Goal: Information Seeking & Learning: Learn about a topic

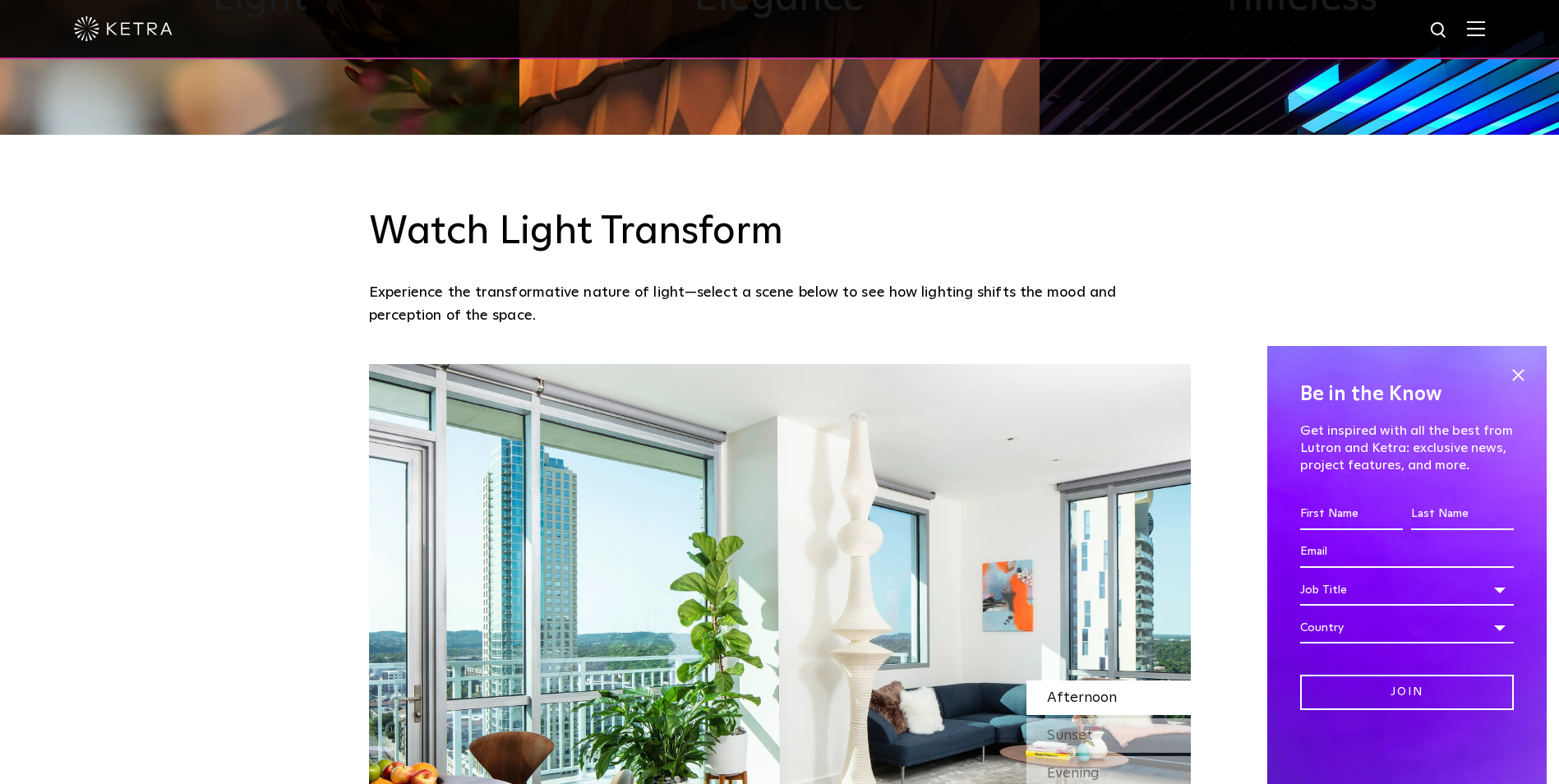
scroll to position [1232, 0]
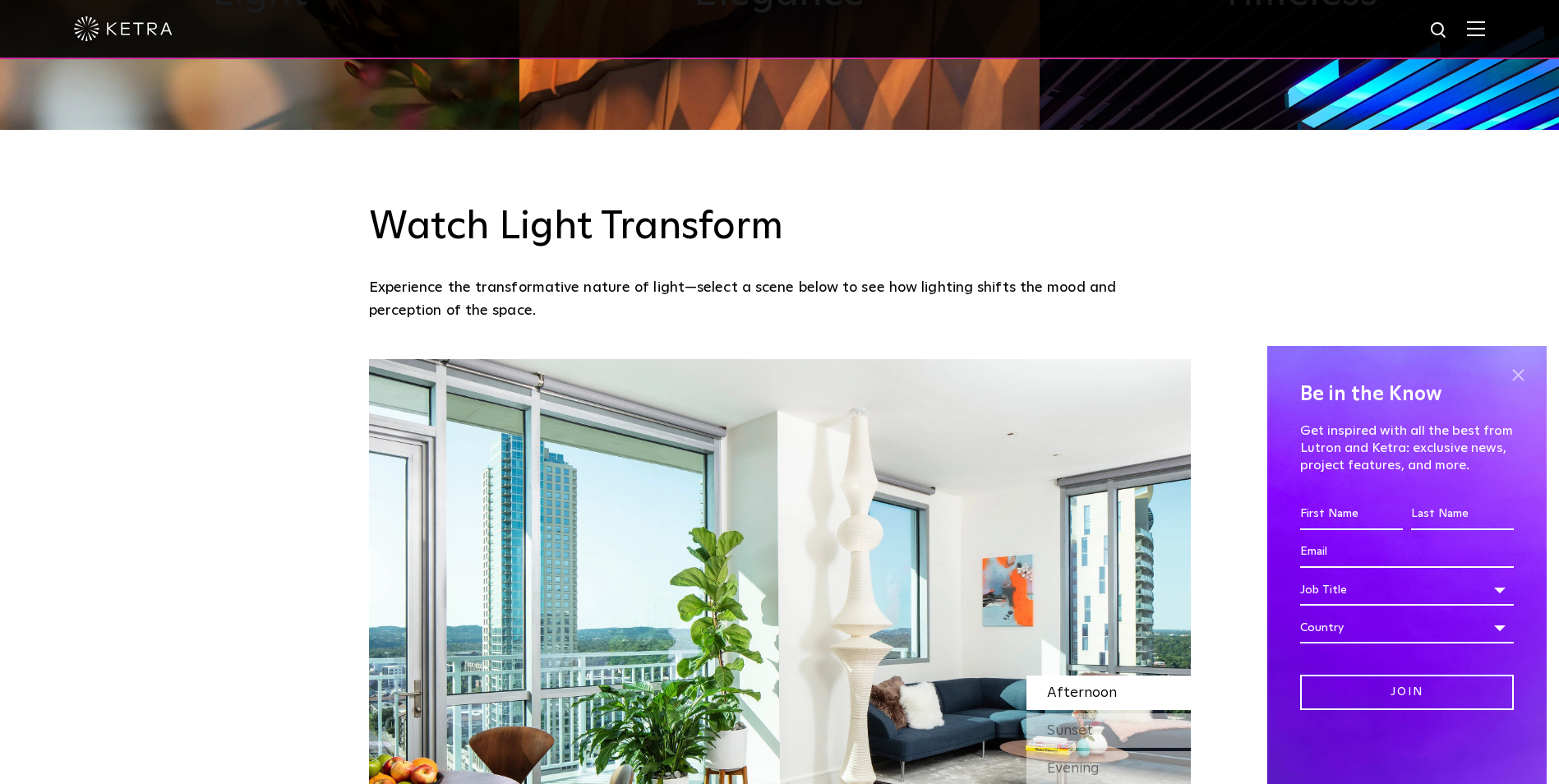
click at [1519, 371] on span at bounding box center [1517, 374] width 24 height 24
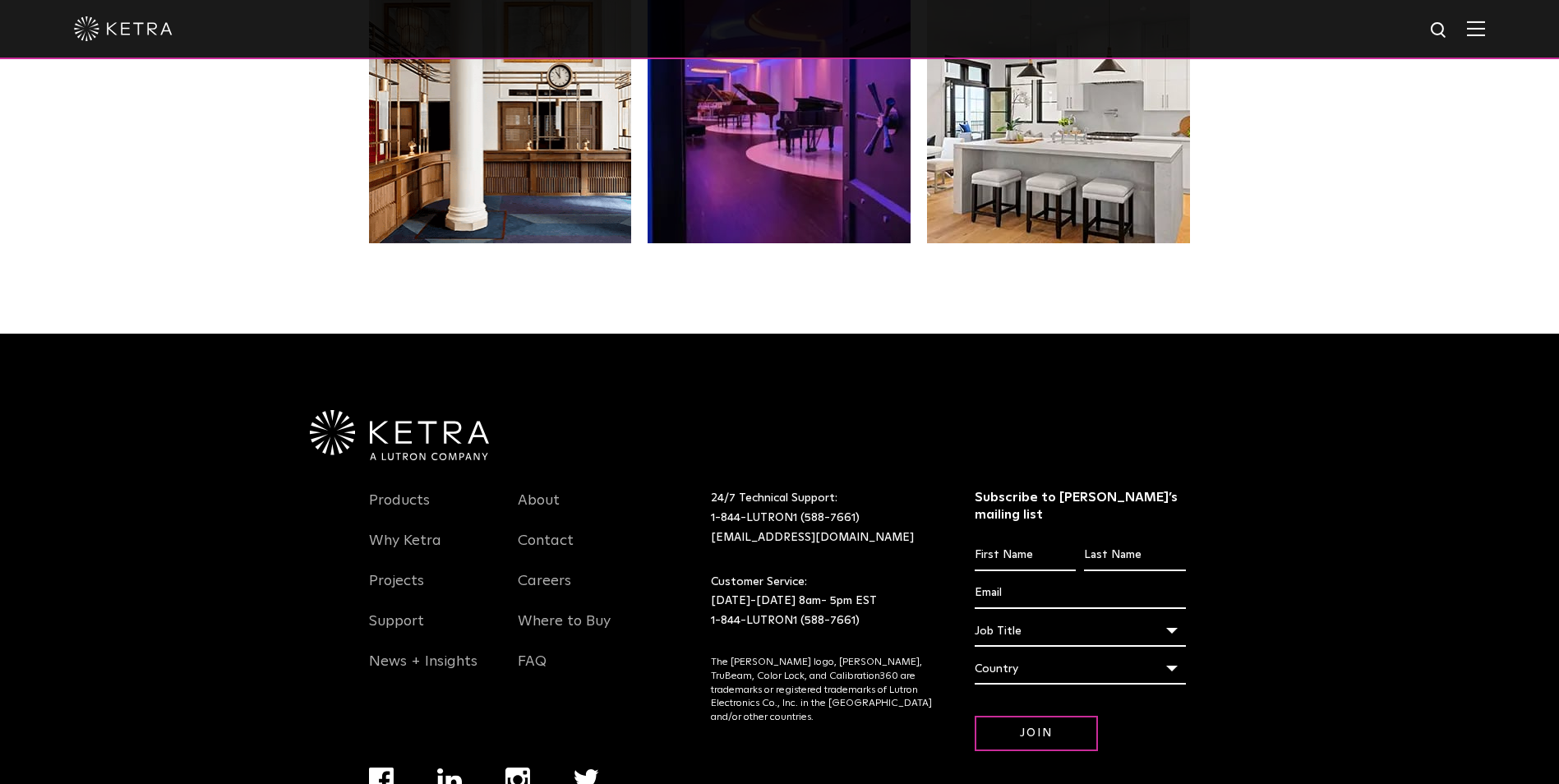
scroll to position [3373, 0]
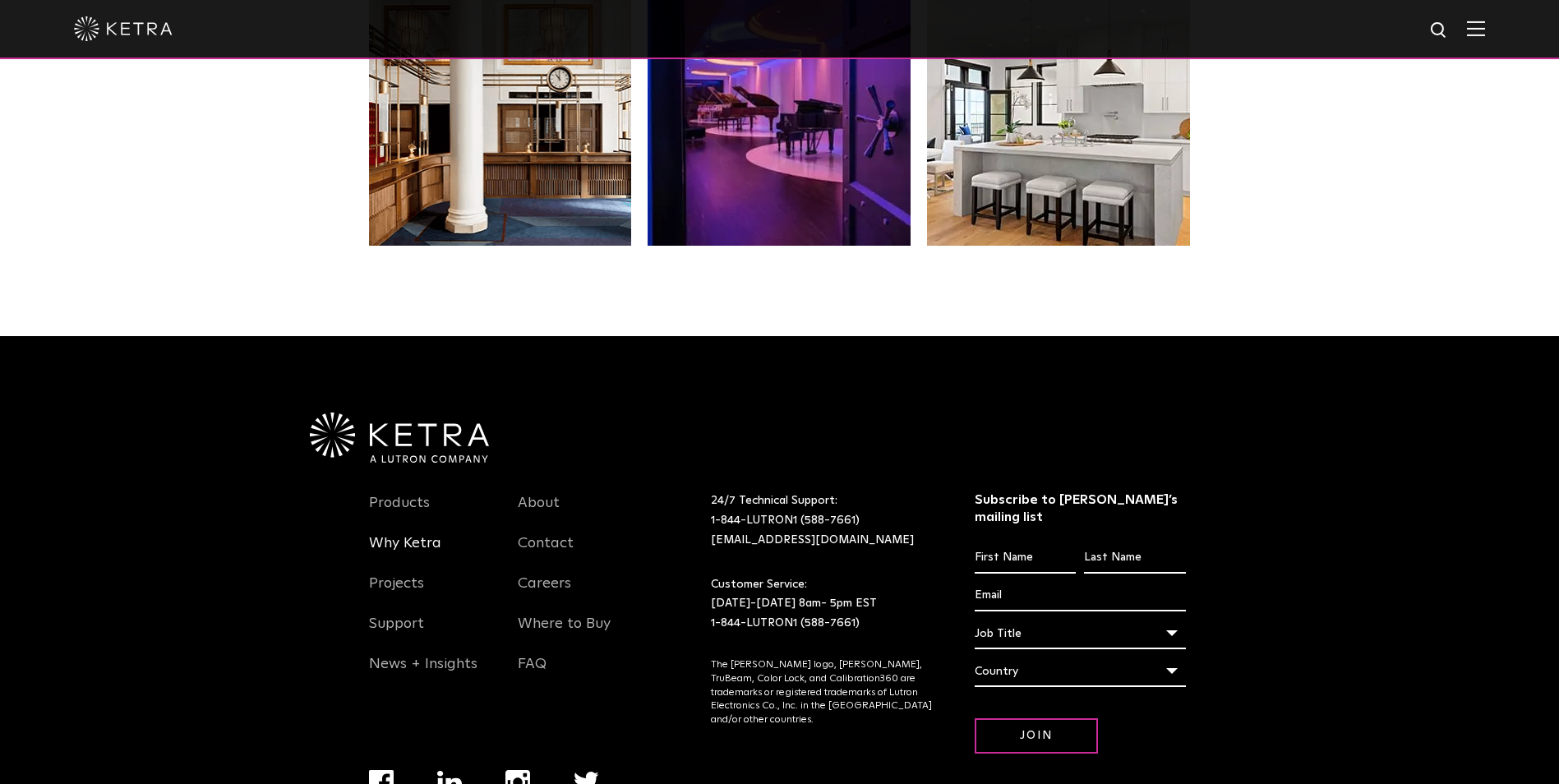
click at [418, 548] on link "Why Ketra" at bounding box center [405, 552] width 72 height 38
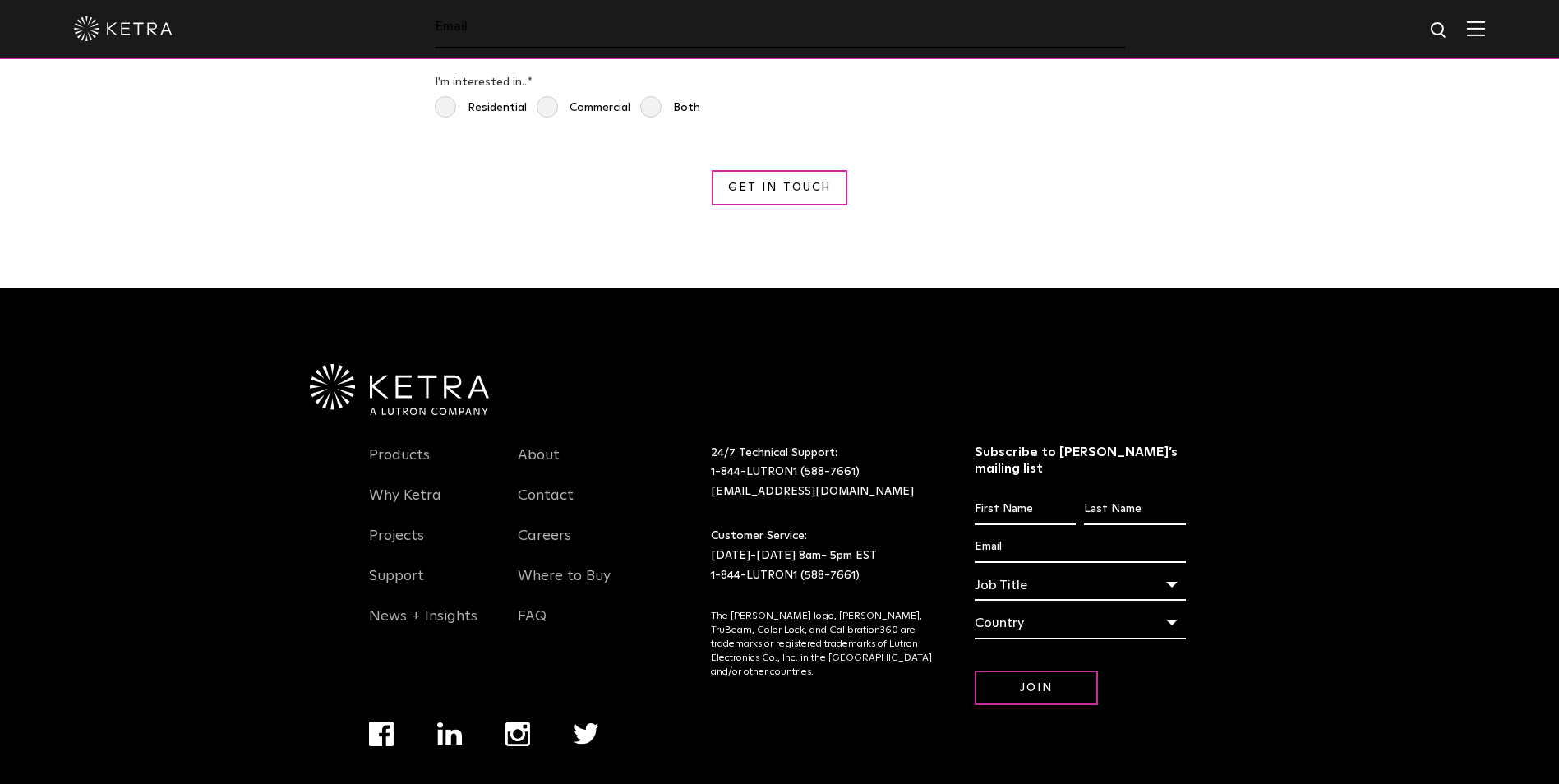
scroll to position [3097, 0]
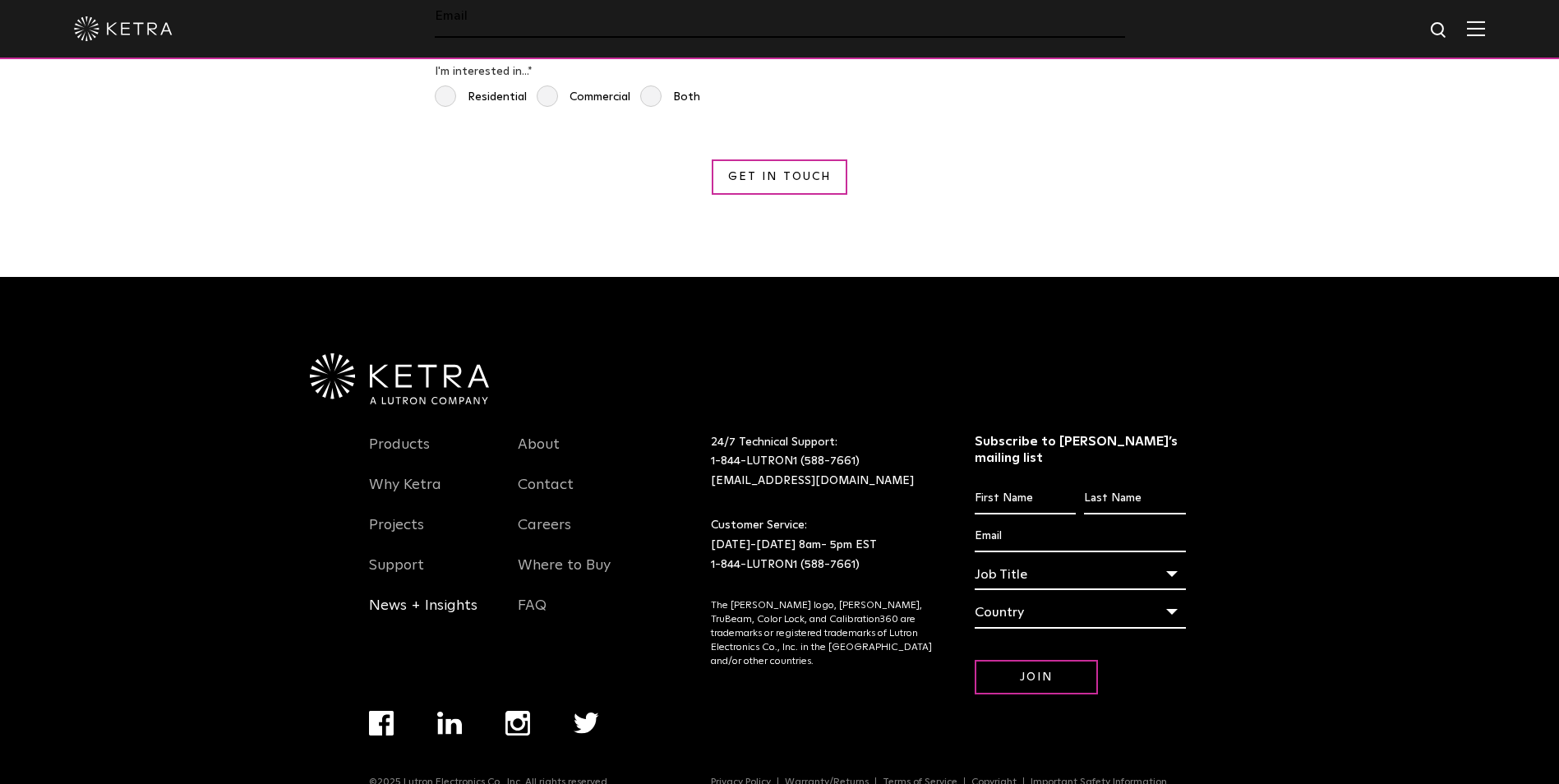
click at [438, 596] on link "News + Insights" at bounding box center [423, 615] width 108 height 38
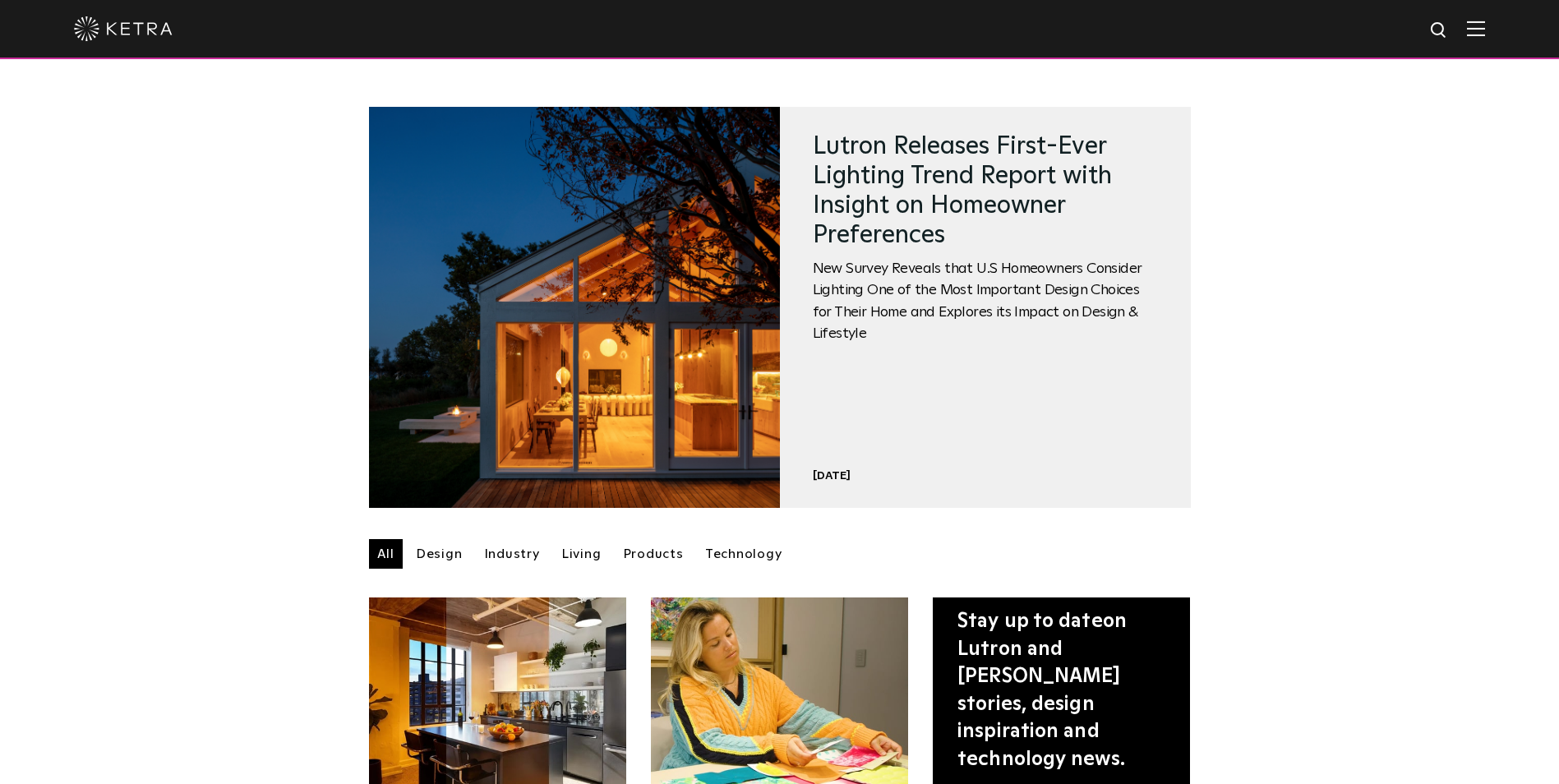
click at [123, 32] on img at bounding box center [123, 28] width 98 height 24
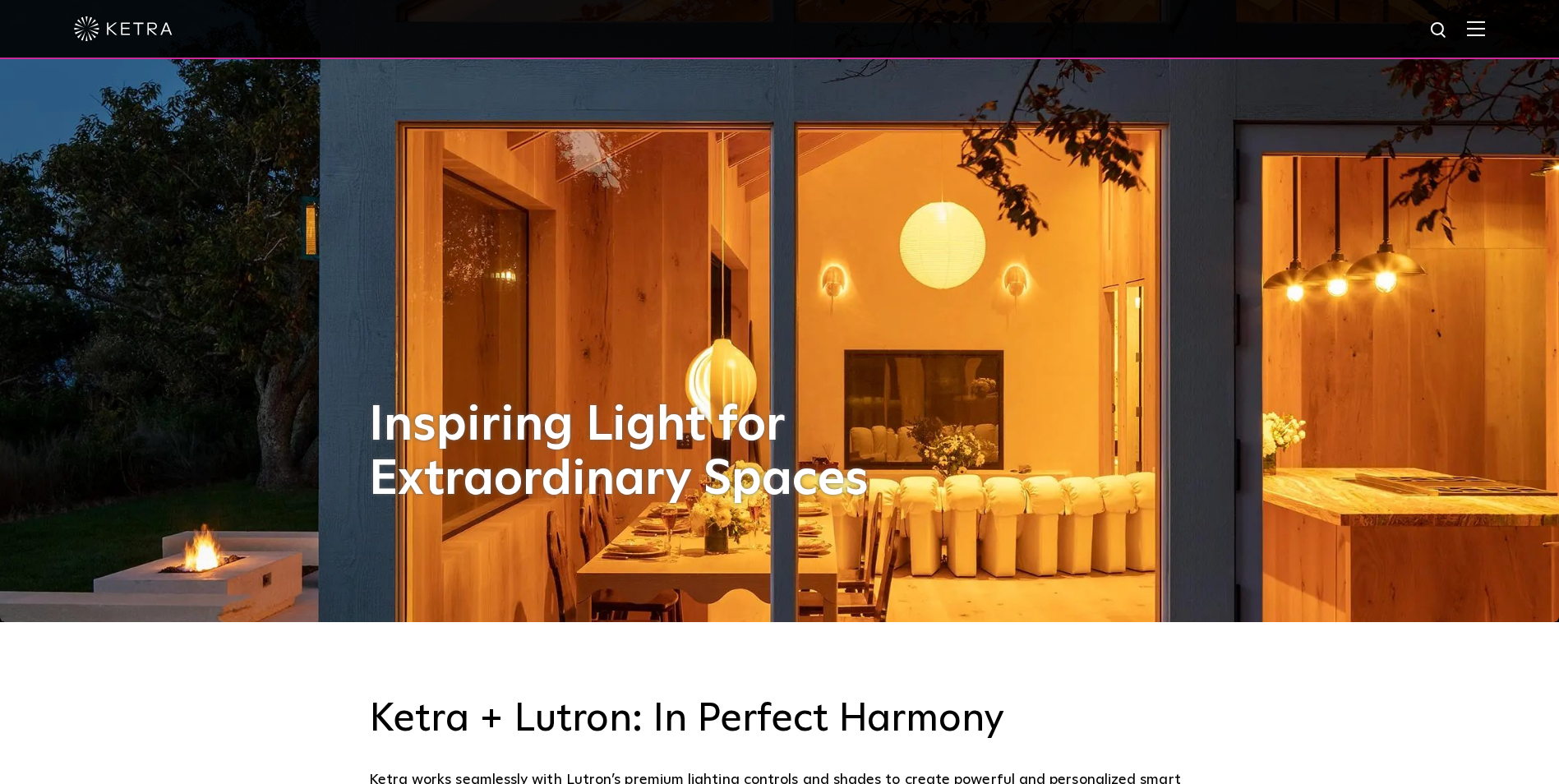
scroll to position [165, 0]
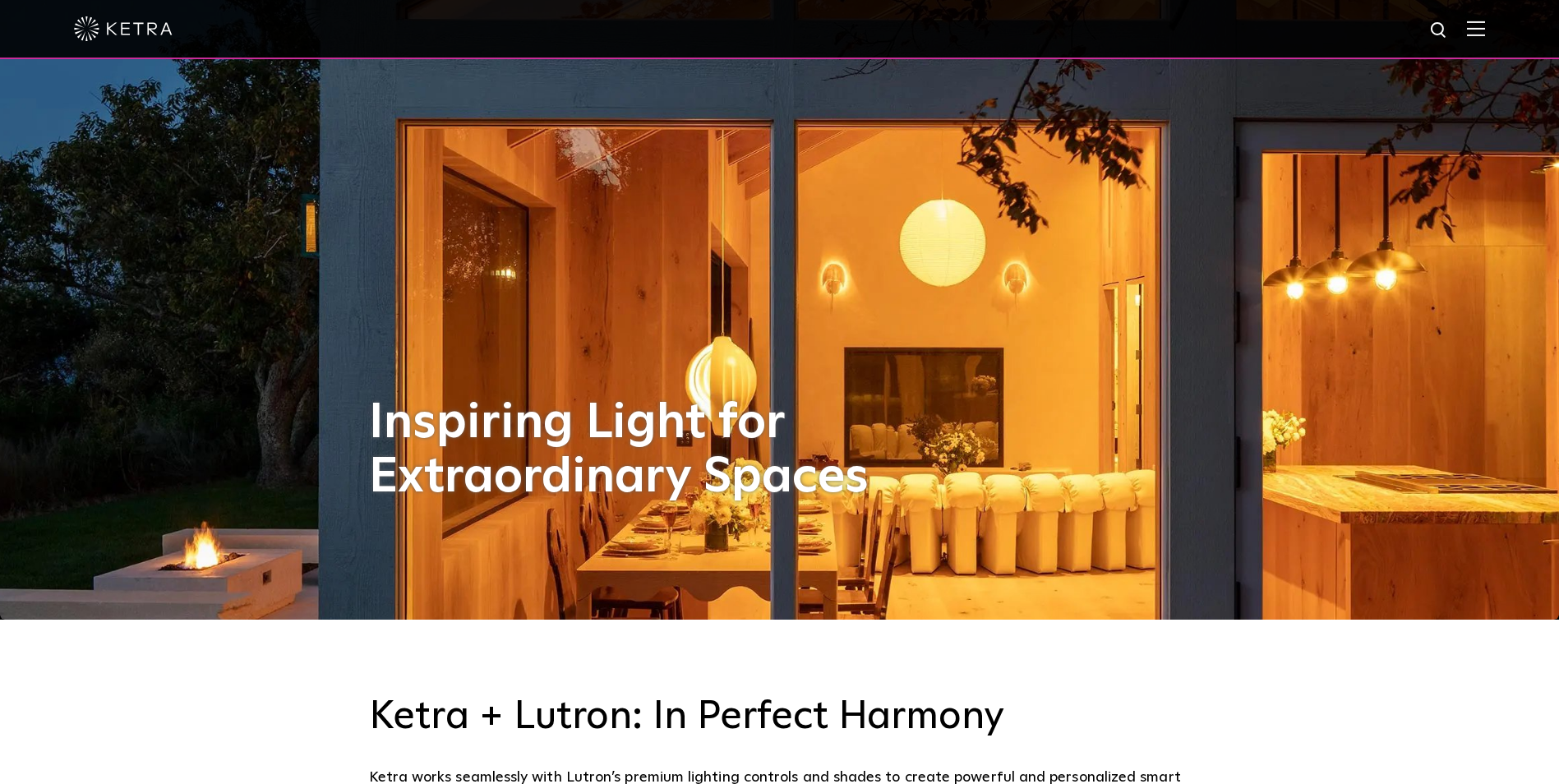
click at [1485, 33] on img at bounding box center [1475, 28] width 19 height 16
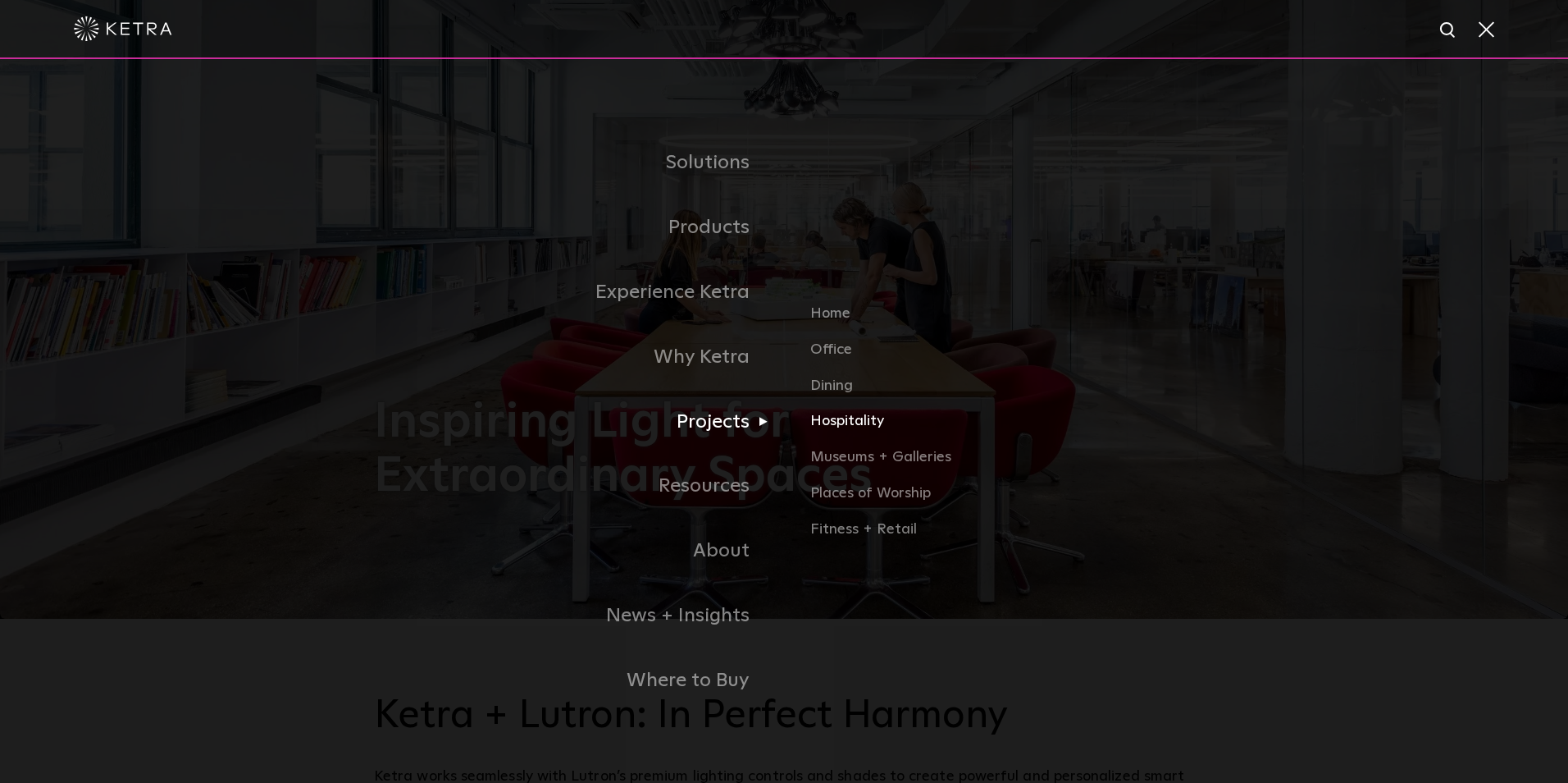
click at [839, 433] on link "Hospitality" at bounding box center [1002, 428] width 384 height 36
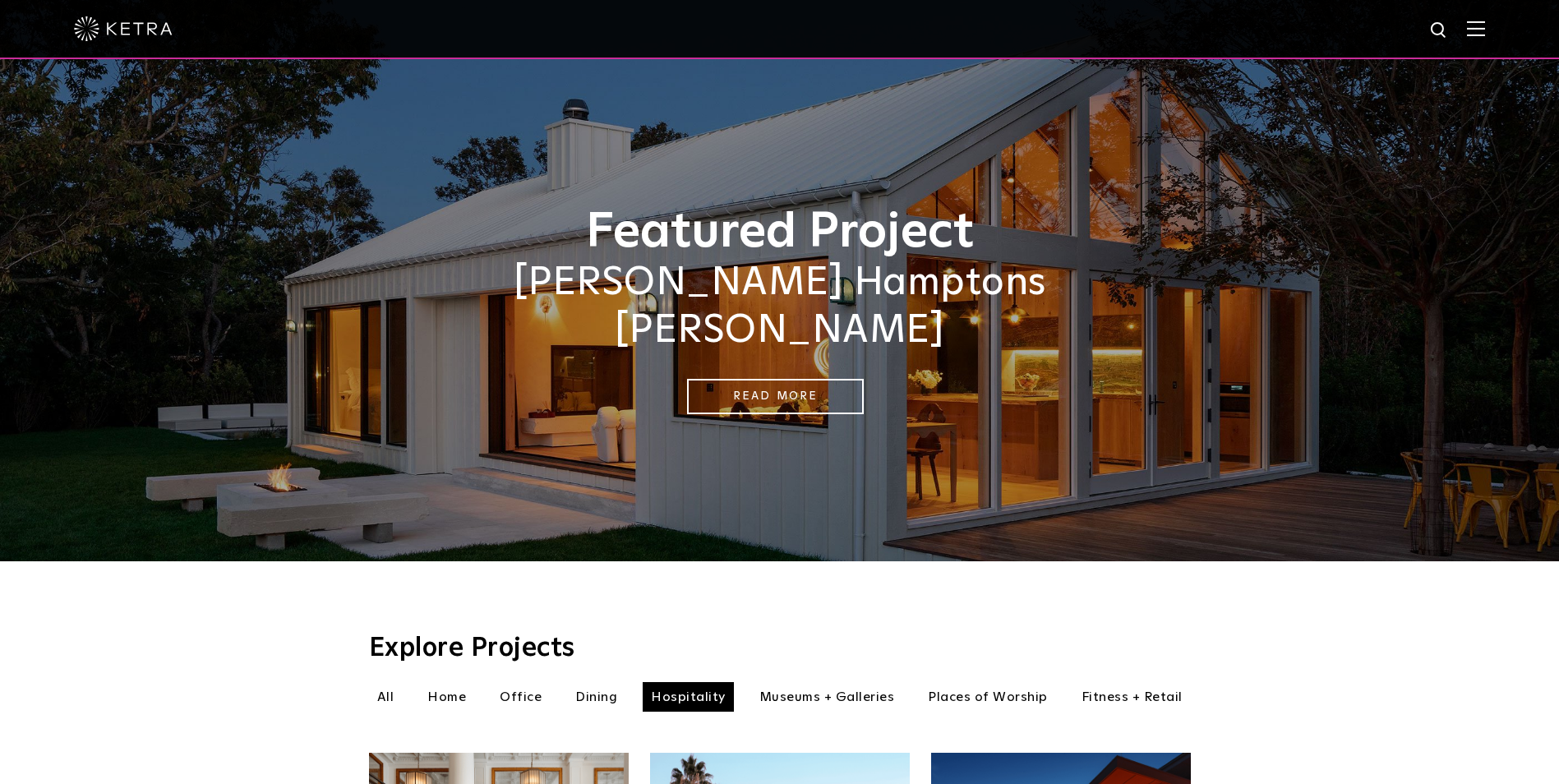
drag, startPoint x: 1276, startPoint y: 12, endPoint x: 247, endPoint y: 20, distance: 1029.0
click at [256, 26] on div at bounding box center [780, 28] width 1411 height 57
